Goal: Use online tool/utility

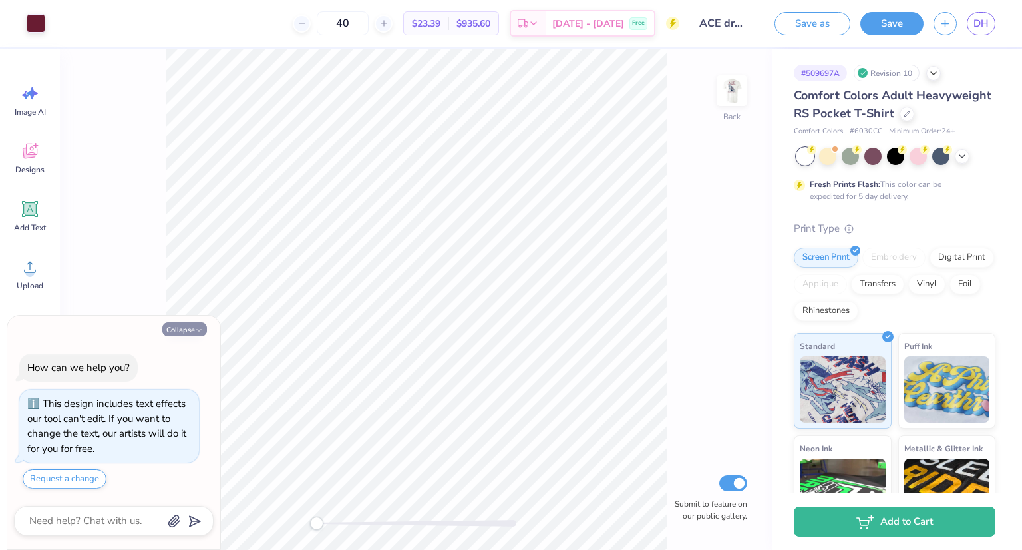
click at [192, 330] on button "Collapse" at bounding box center [184, 329] width 45 height 14
type textarea "x"
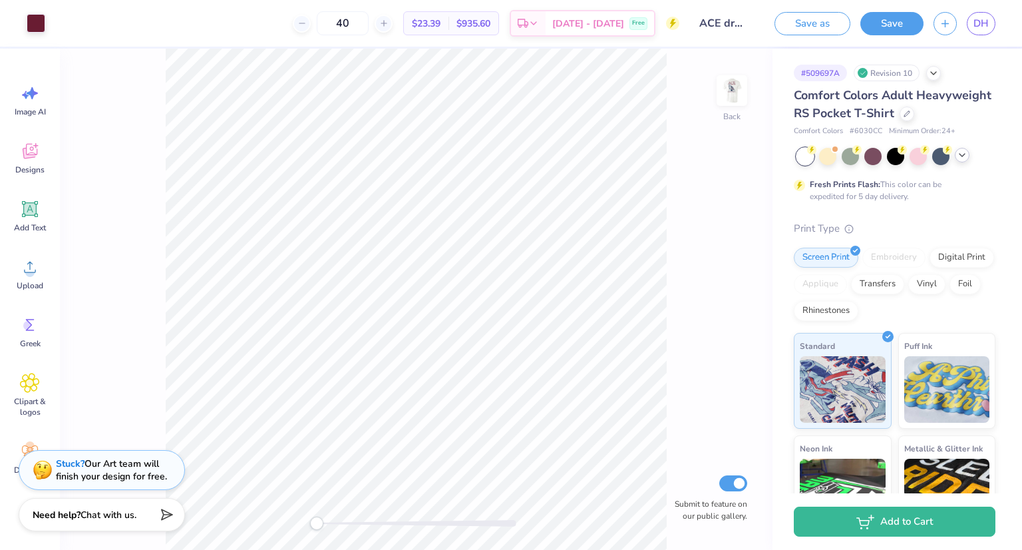
click at [955, 162] on div at bounding box center [962, 155] width 15 height 15
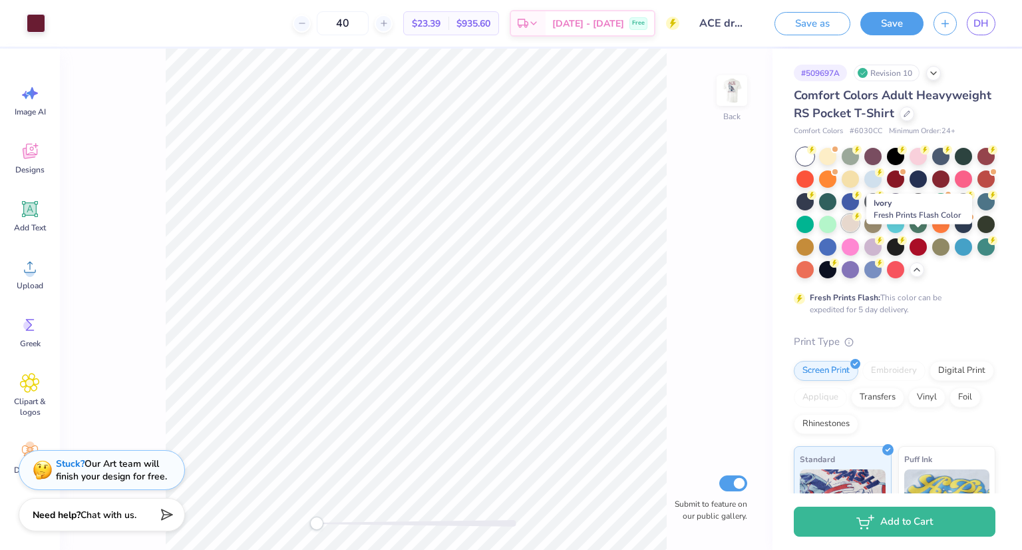
click at [859, 232] on div at bounding box center [850, 222] width 17 height 17
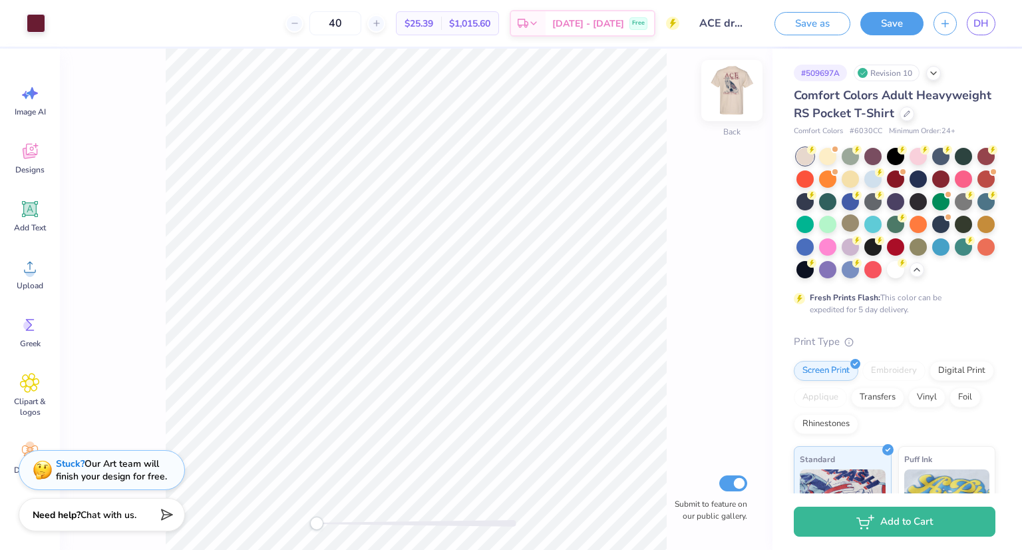
click at [731, 98] on img at bounding box center [731, 90] width 53 height 53
click at [731, 98] on img at bounding box center [732, 90] width 27 height 27
click at [887, 277] on div at bounding box center [895, 267] width 17 height 17
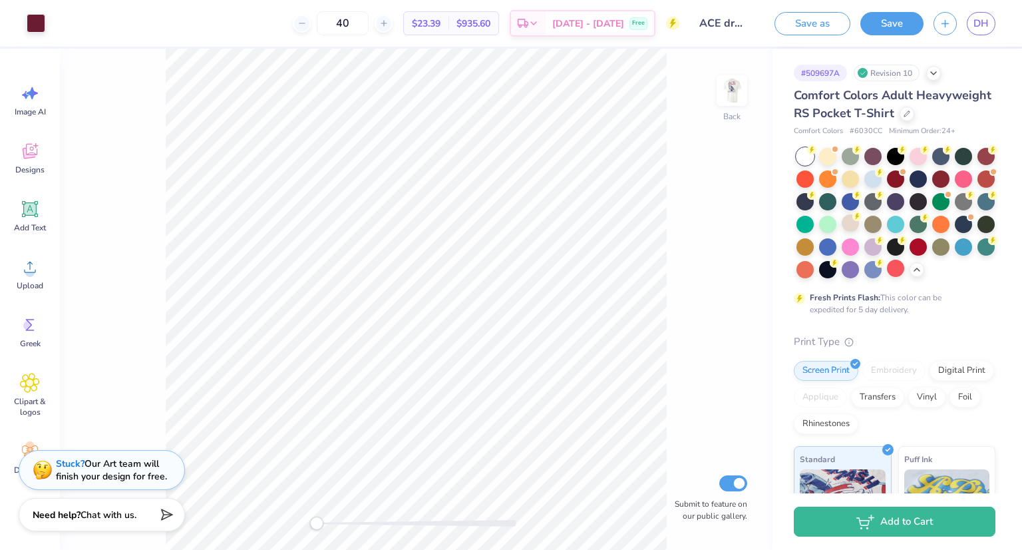
click at [859, 232] on div at bounding box center [850, 222] width 17 height 17
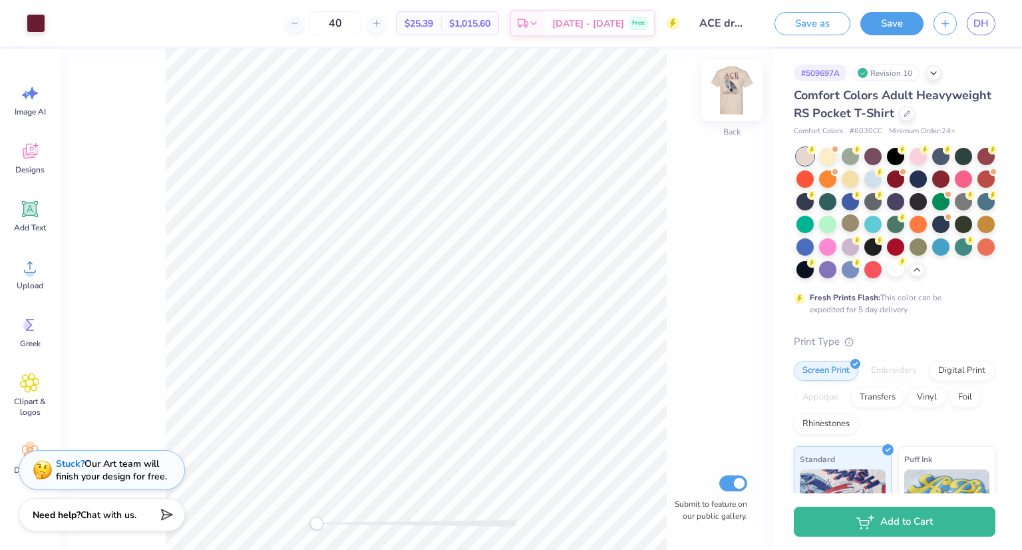
click at [734, 91] on img at bounding box center [731, 90] width 53 height 53
